Goal: Transaction & Acquisition: Download file/media

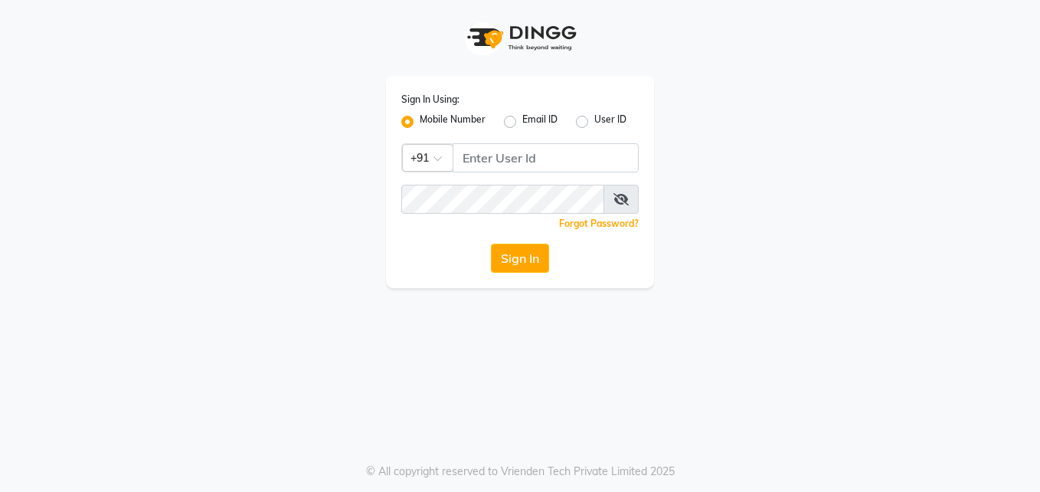
click at [499, 169] on input "Username" at bounding box center [546, 157] width 186 height 29
type input "9895588116"
click at [519, 257] on button "Sign In" at bounding box center [520, 258] width 58 height 29
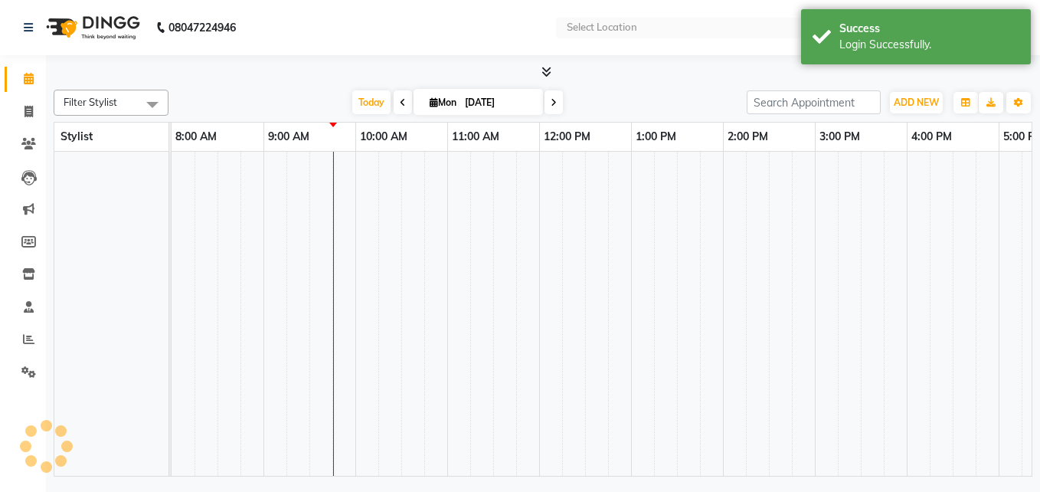
select select "en"
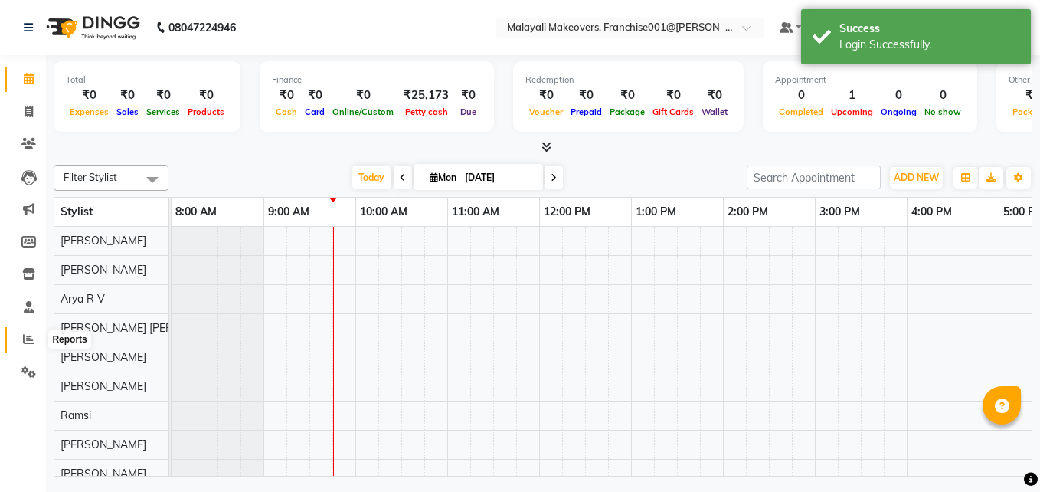
click at [34, 342] on span at bounding box center [28, 340] width 27 height 18
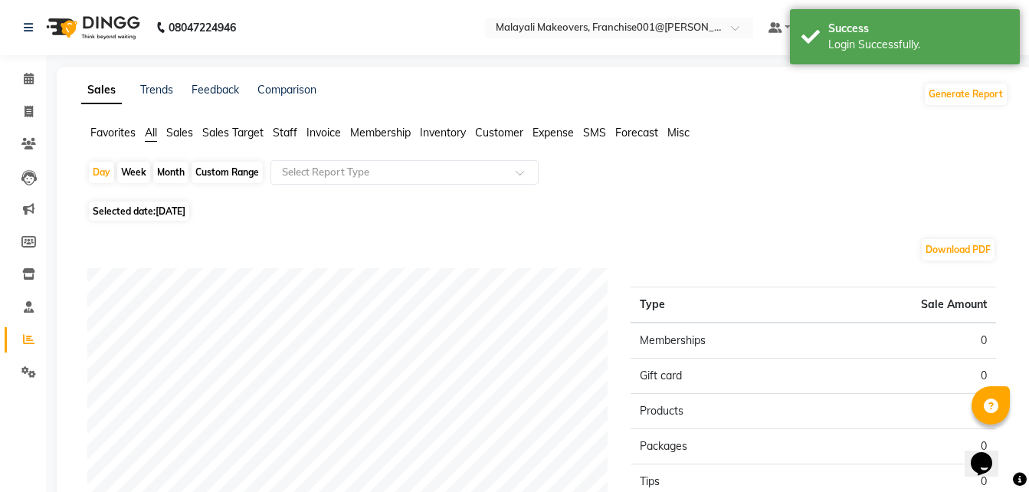
click at [174, 177] on div "Month" at bounding box center [170, 172] width 35 height 21
select select "9"
select select "2025"
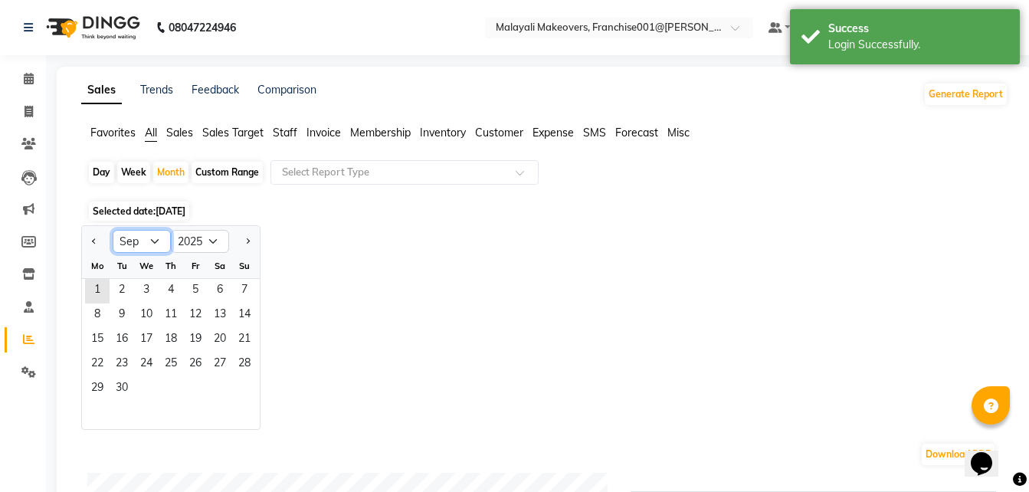
click at [148, 237] on select "Jan Feb Mar Apr May Jun [DATE] Aug Sep Oct Nov Dec" at bounding box center [142, 241] width 58 height 23
select select "8"
click at [113, 230] on select "Jan Feb Mar Apr May Jun [DATE] Aug Sep Oct Nov Dec" at bounding box center [142, 241] width 58 height 23
click at [191, 287] on span "1" at bounding box center [195, 291] width 25 height 25
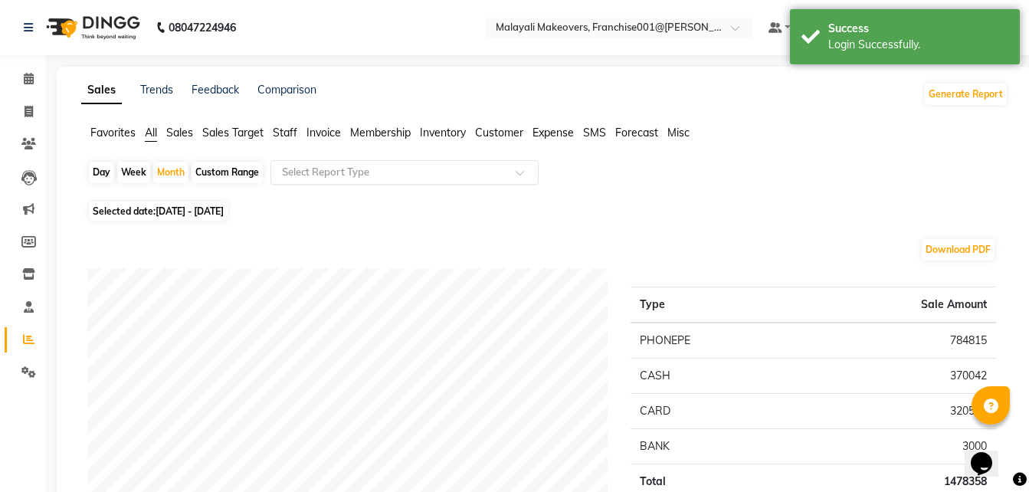
click at [366, 172] on input "text" at bounding box center [389, 172] width 221 height 15
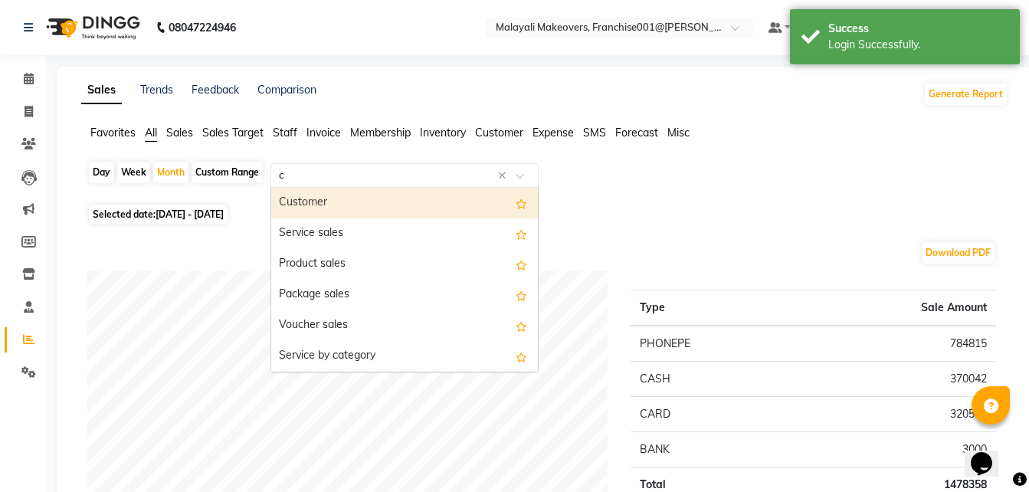
type input "ce"
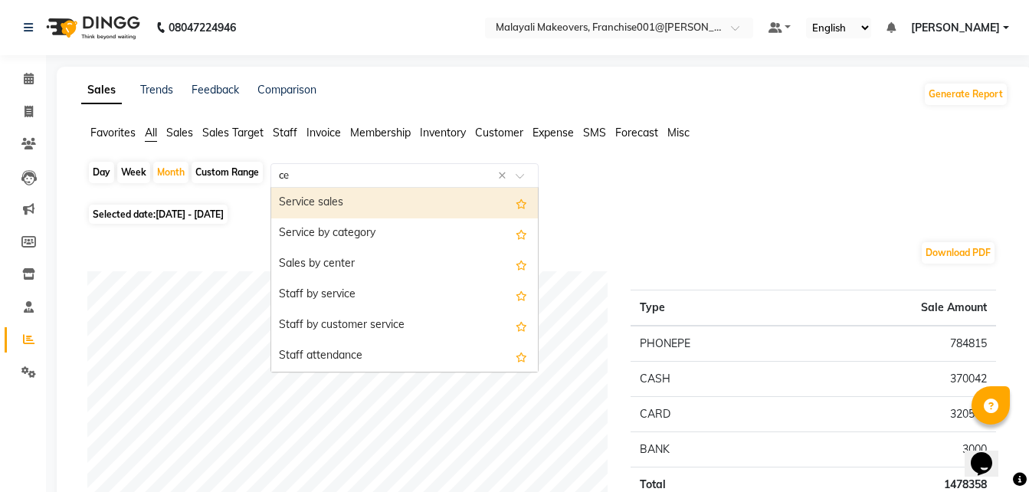
click at [337, 199] on div "Service sales" at bounding box center [404, 203] width 267 height 31
select select "full_report"
select select "csv"
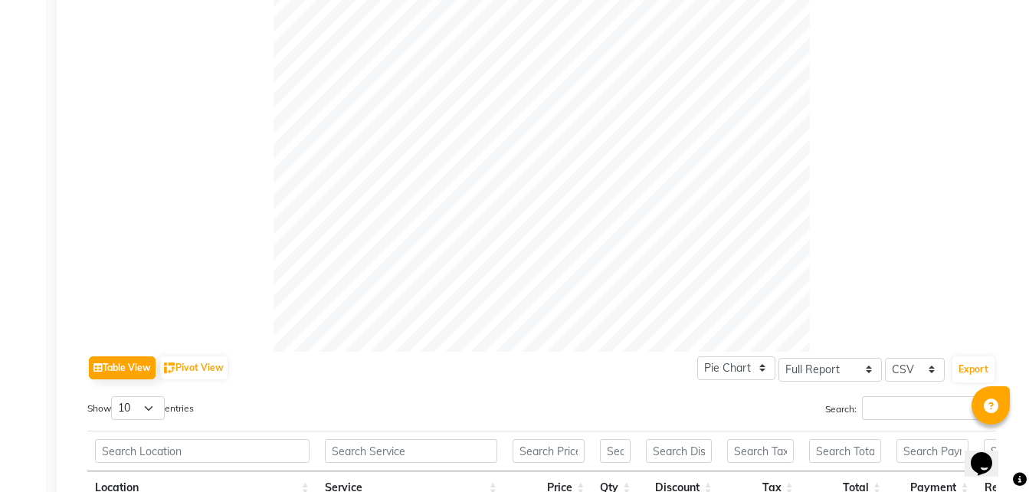
scroll to position [689, 0]
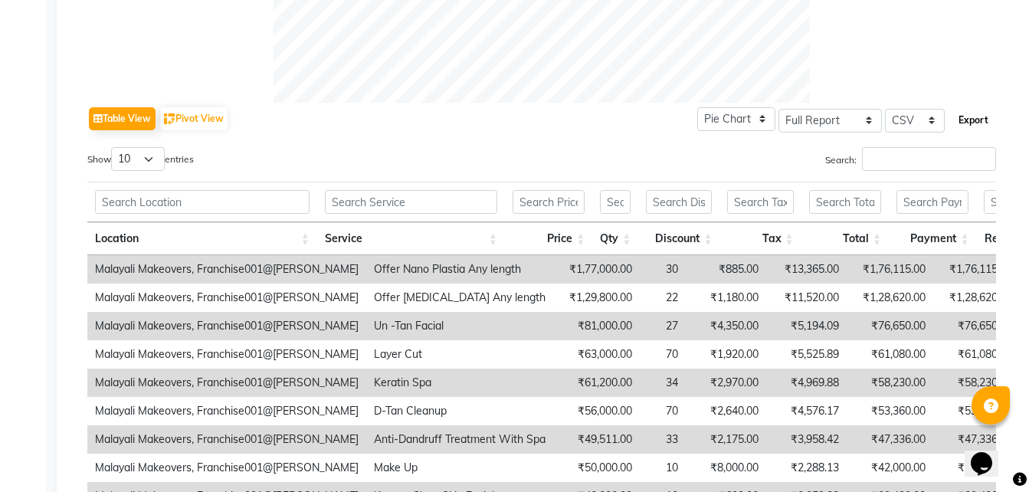
click at [977, 119] on button "Export" at bounding box center [973, 120] width 42 height 26
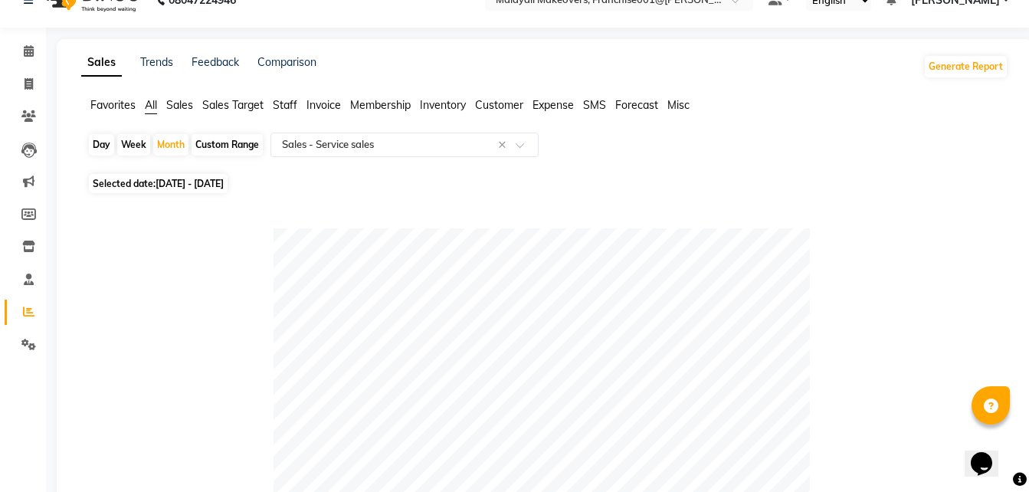
scroll to position [0, 0]
